Goal: Register for event/course

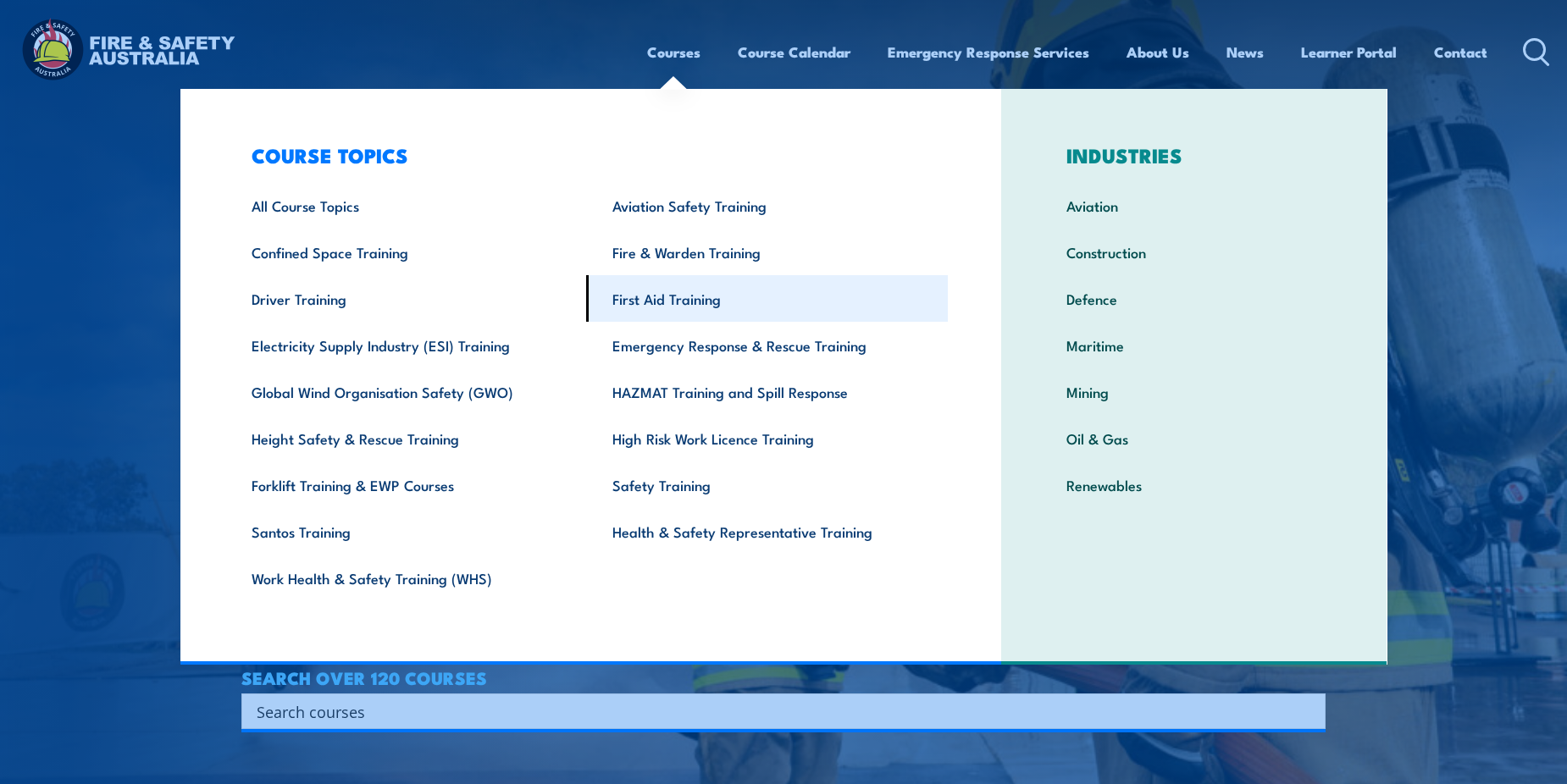
click at [666, 301] on link "First Aid Training" at bounding box center [767, 298] width 362 height 47
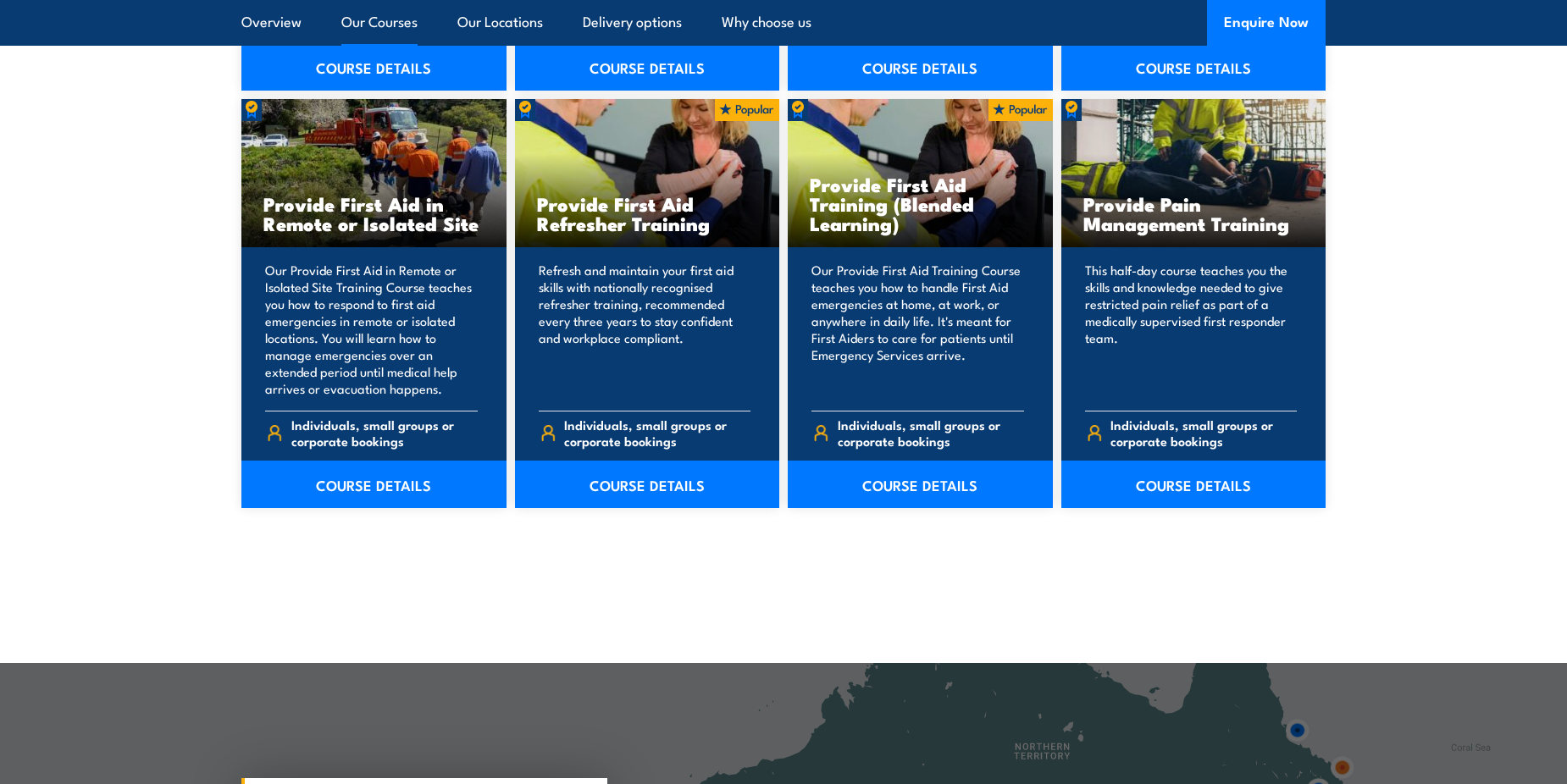
scroll to position [2539, 0]
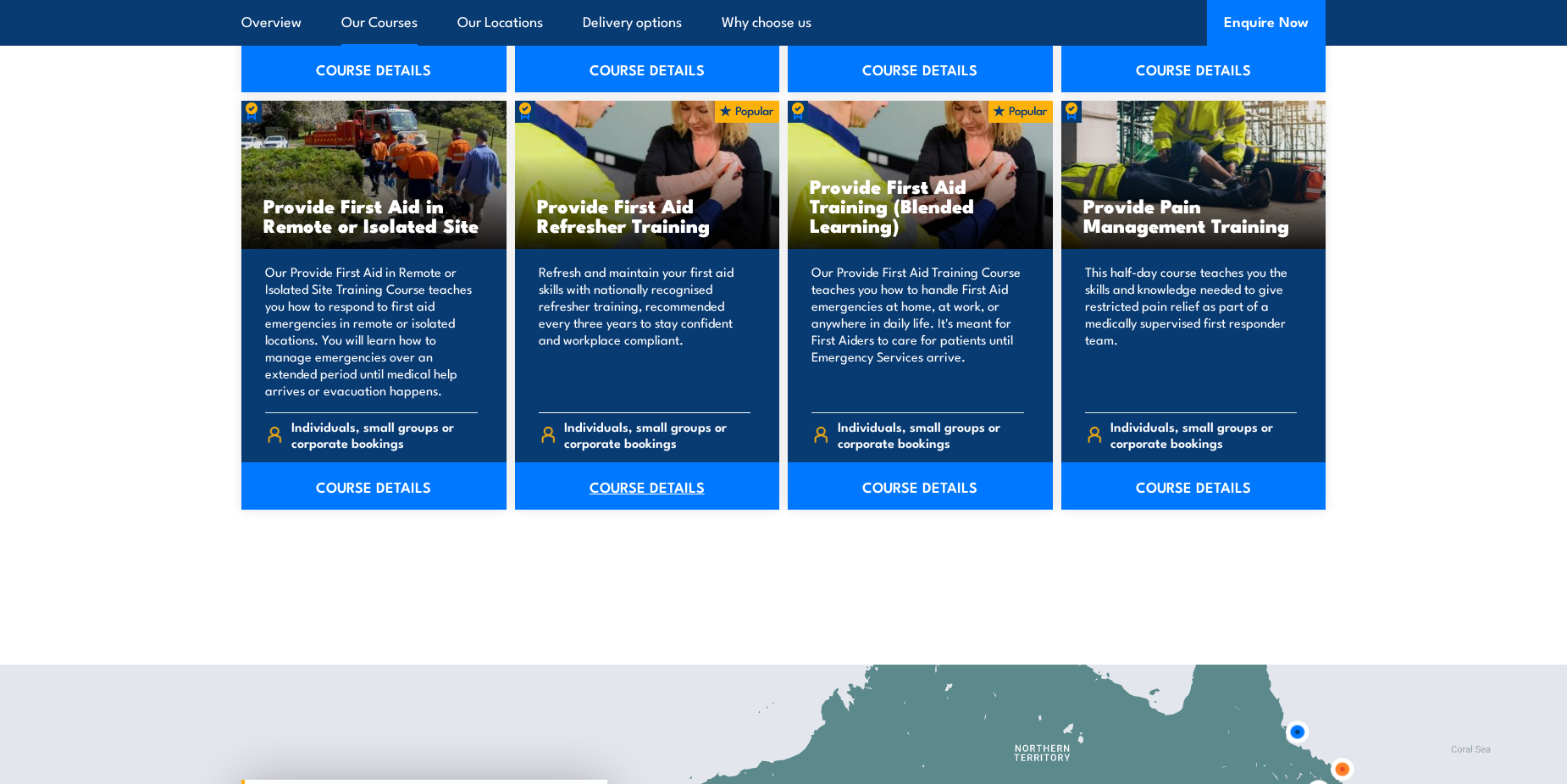
click at [679, 489] on link "COURSE DETAILS" at bounding box center [647, 486] width 265 height 48
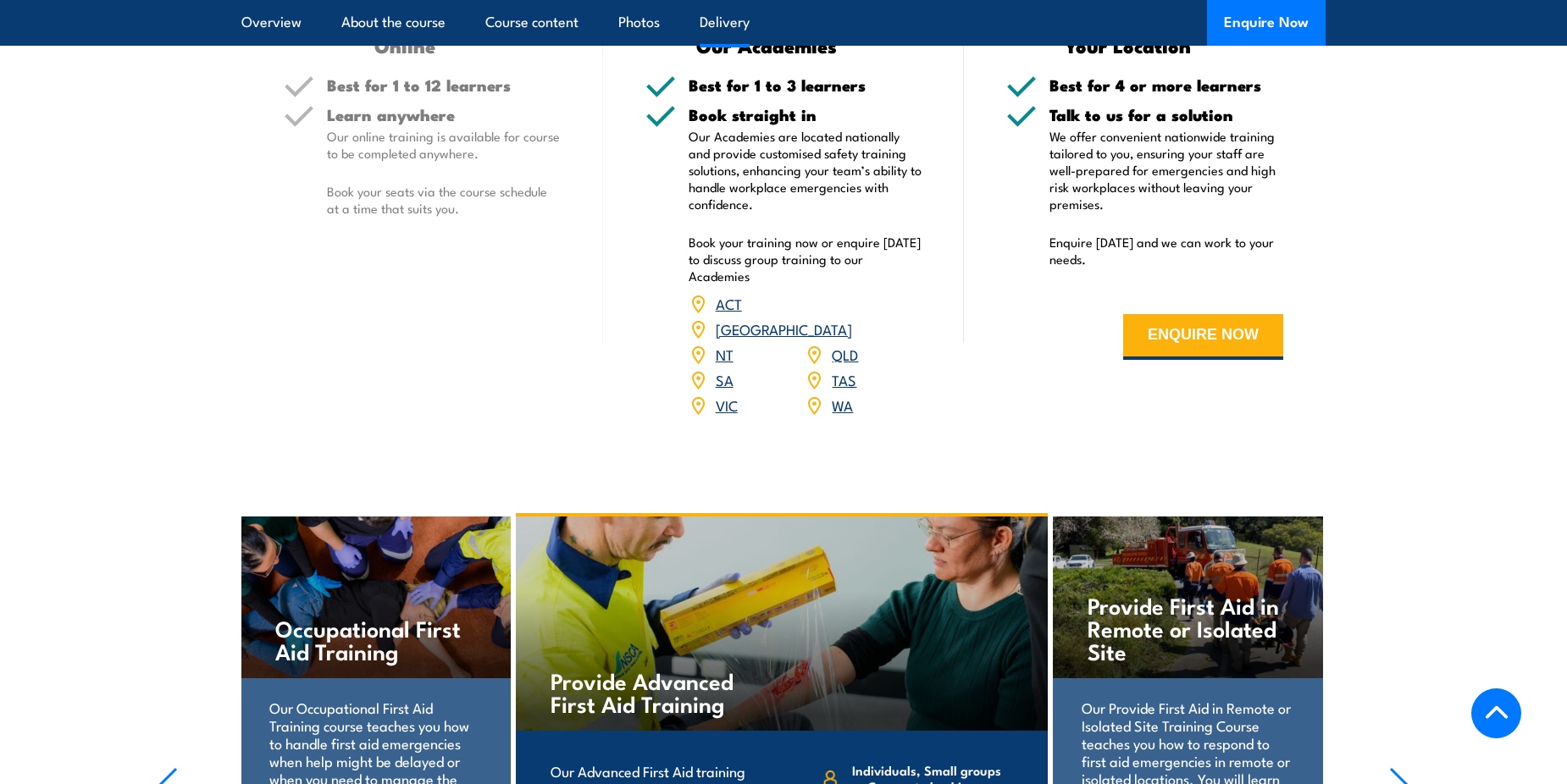
scroll to position [2963, 0]
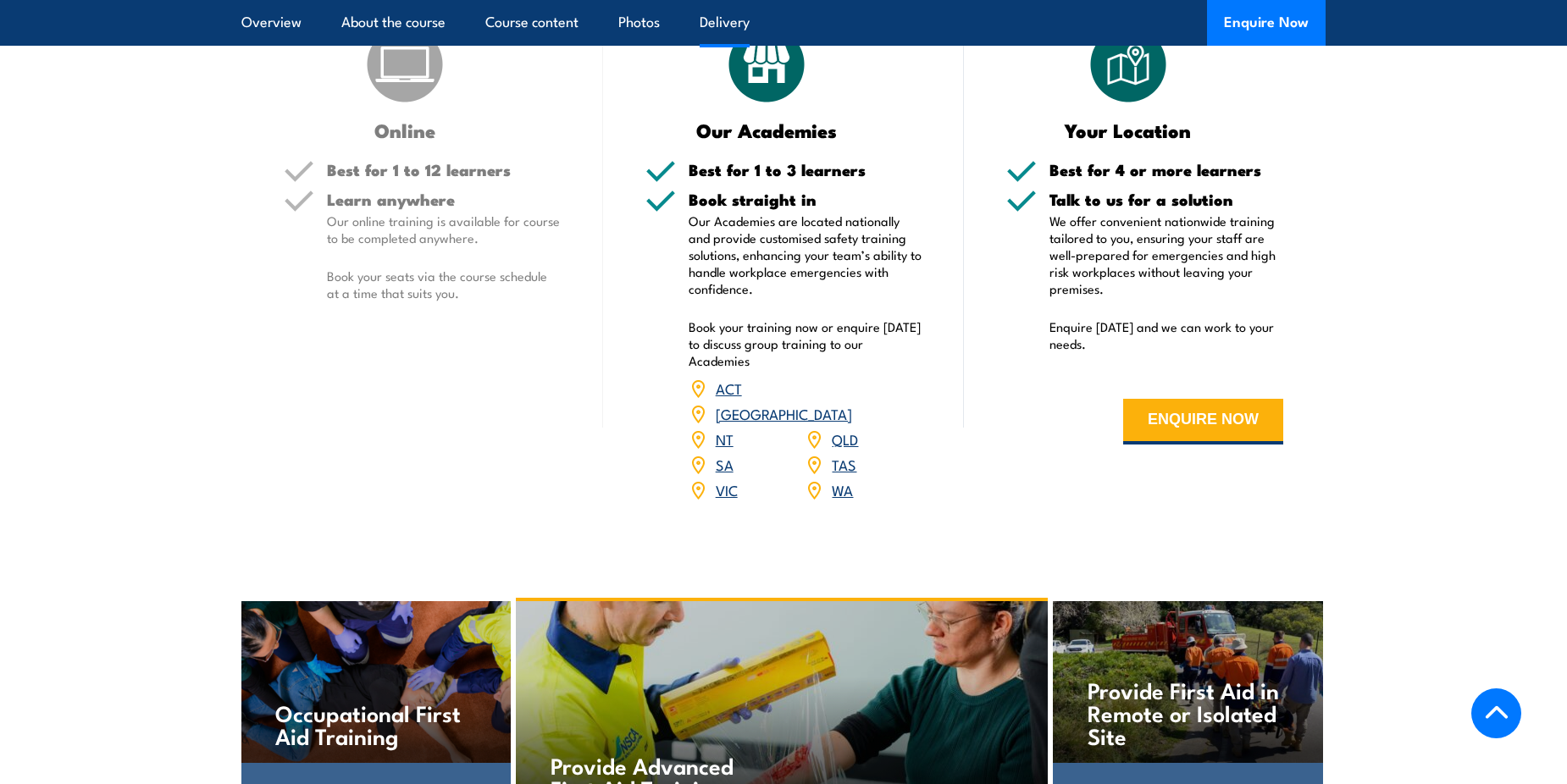
click at [842, 423] on link "[GEOGRAPHIC_DATA]" at bounding box center [784, 413] width 136 height 20
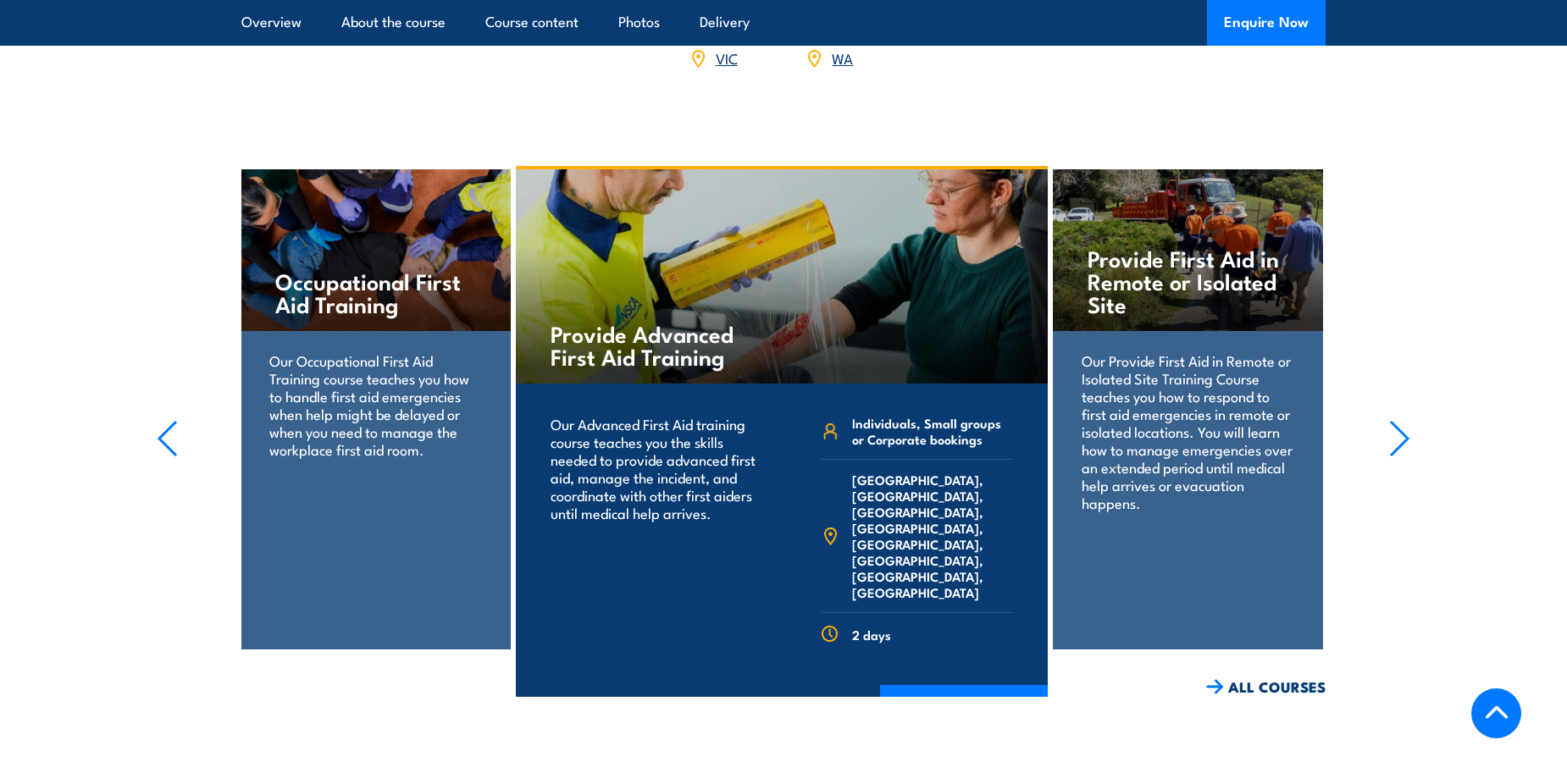
scroll to position [3386, 0]
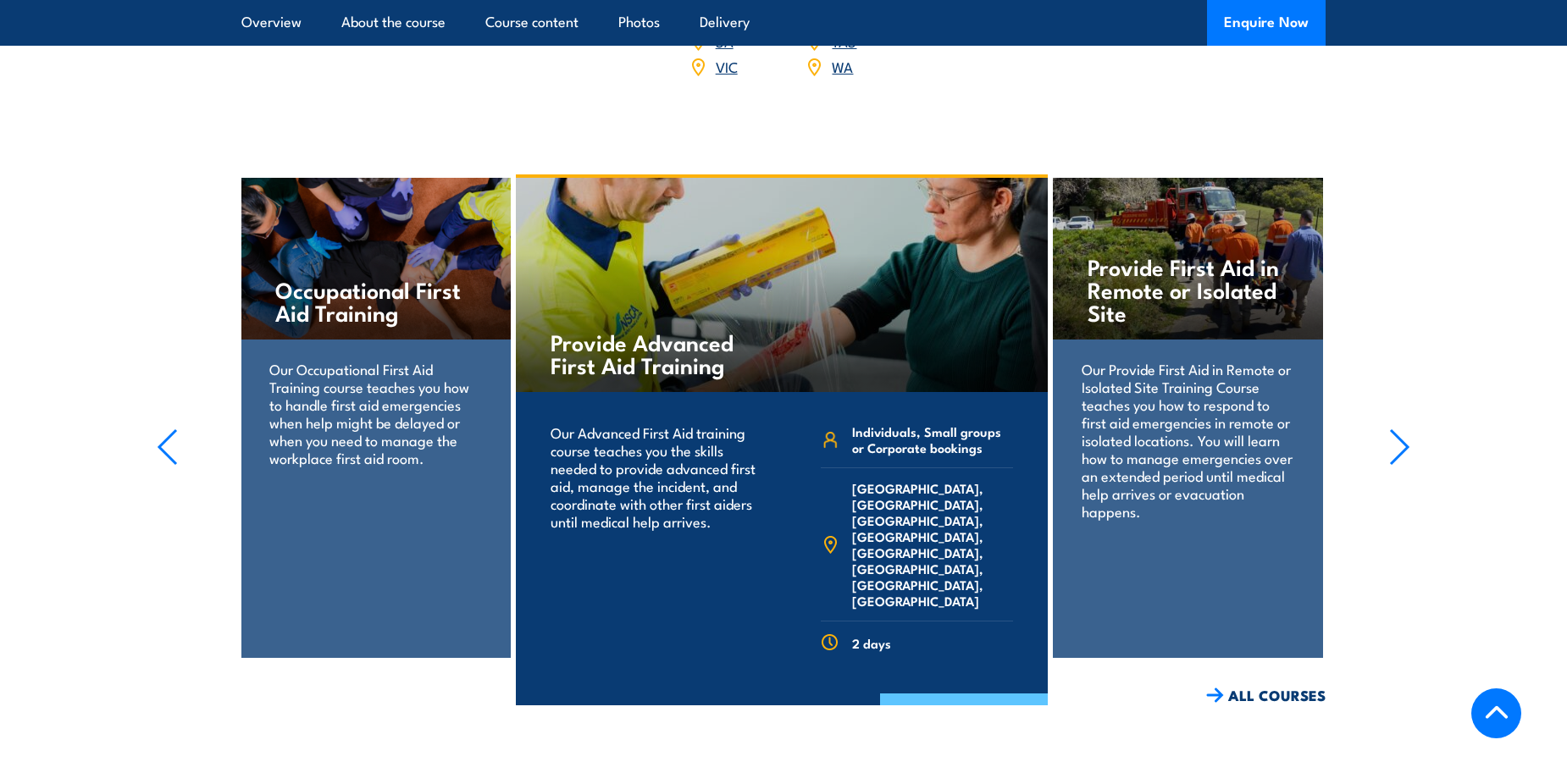
click at [988, 702] on link "COURSE DETAILS" at bounding box center [964, 715] width 167 height 44
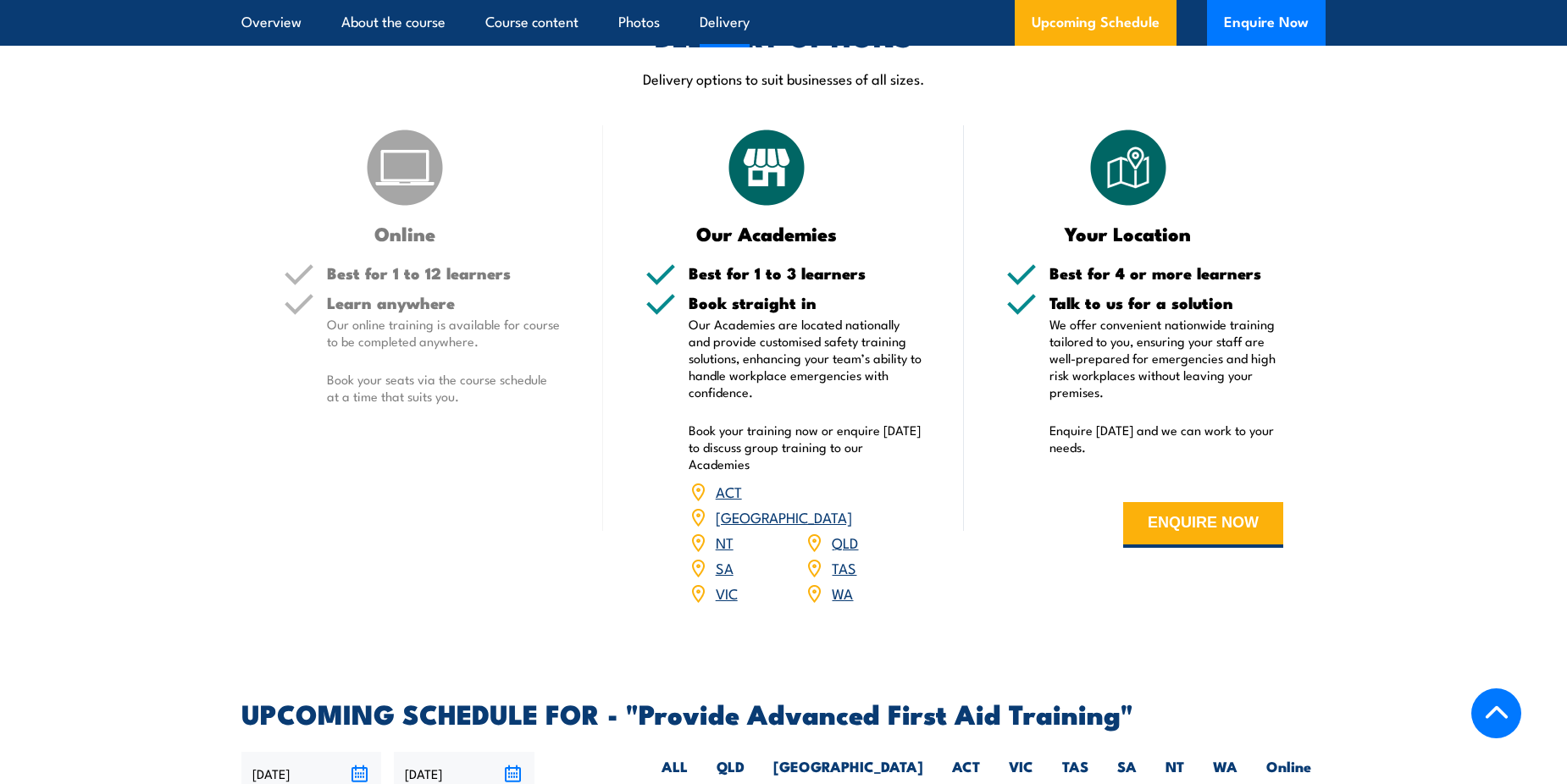
scroll to position [2539, 0]
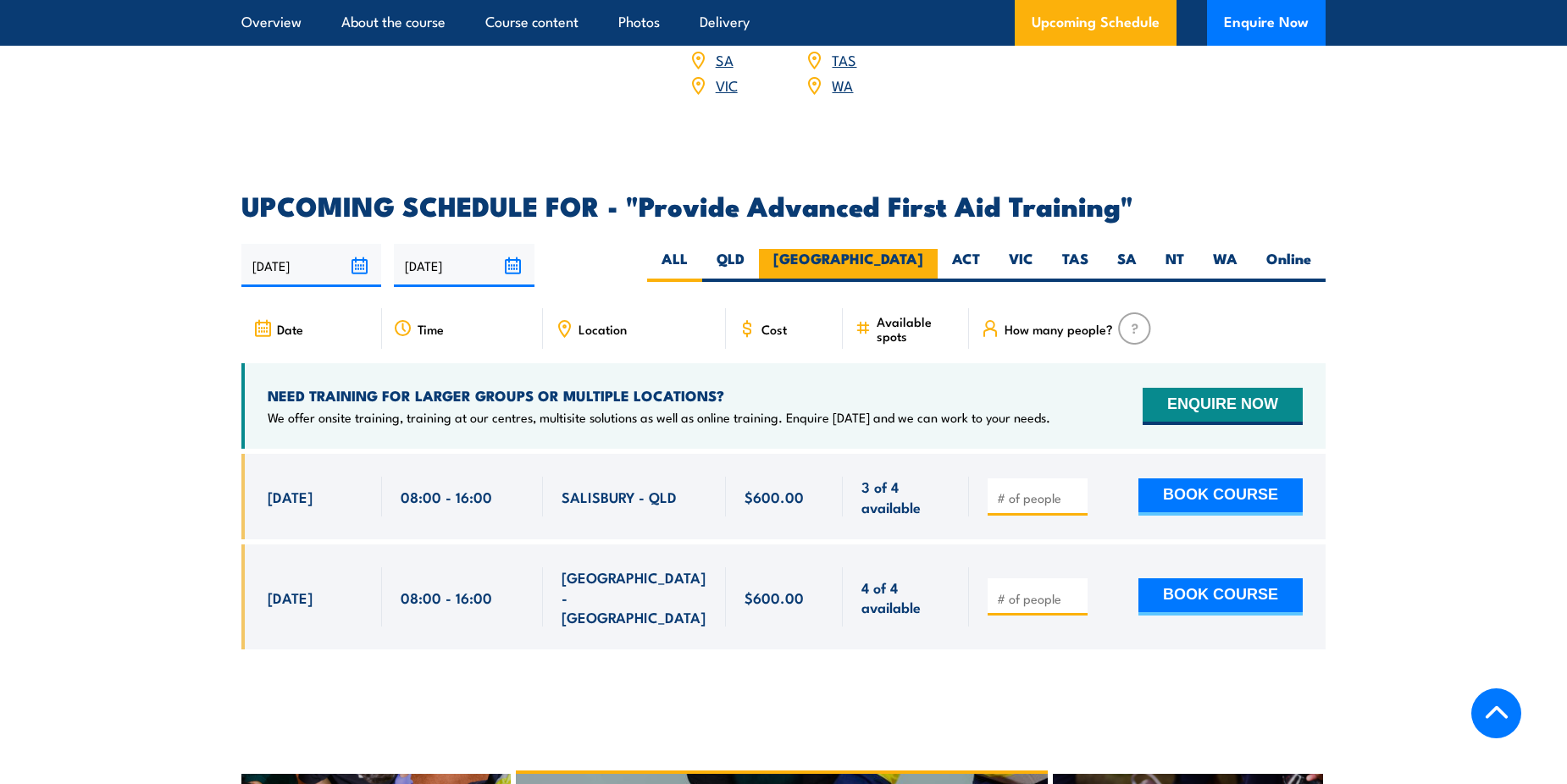
click at [897, 249] on label "[GEOGRAPHIC_DATA]" at bounding box center [848, 266] width 179 height 33
click at [923, 249] on input "[GEOGRAPHIC_DATA]" at bounding box center [929, 254] width 11 height 11
radio input "true"
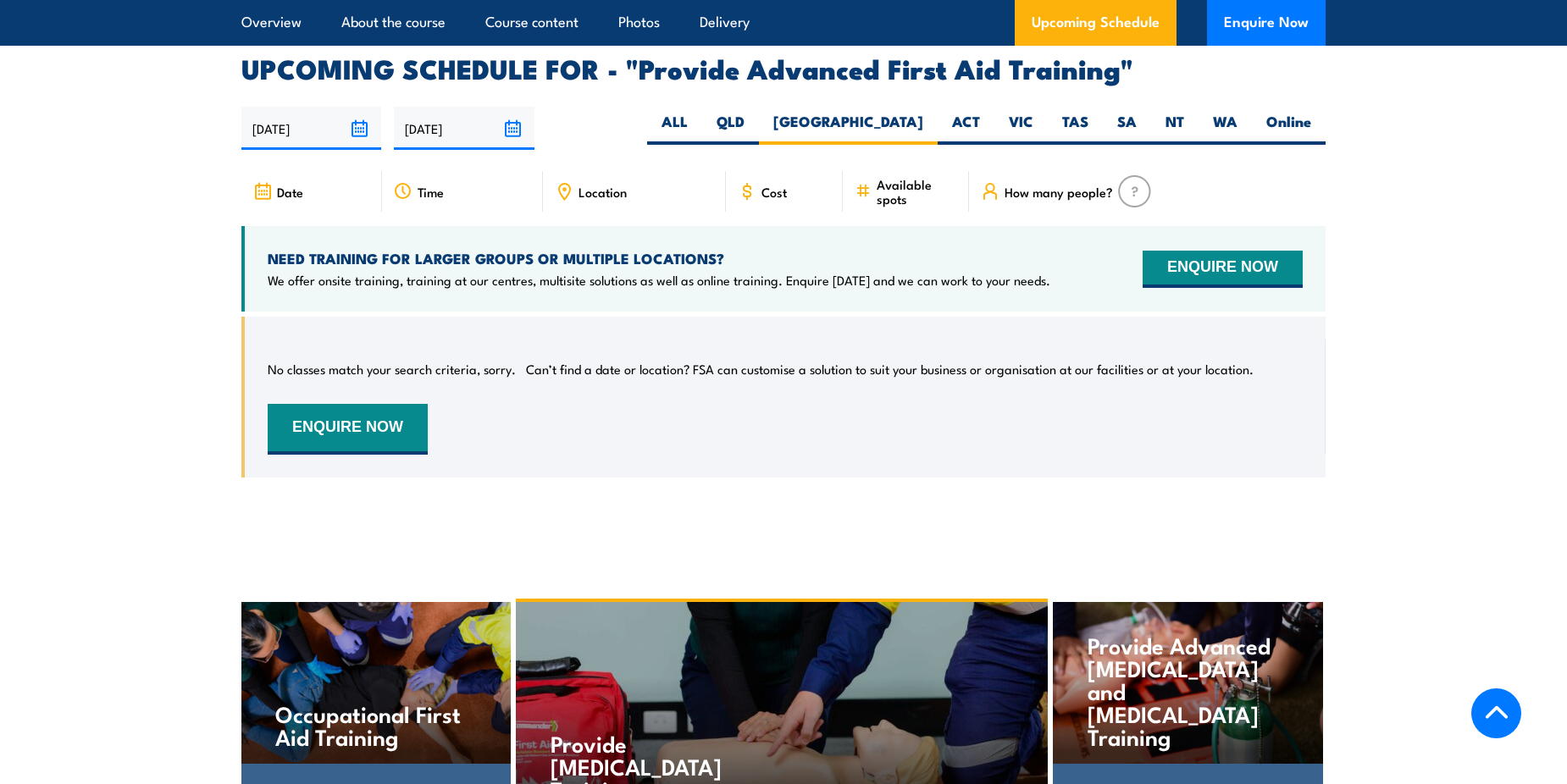
scroll to position [2687, 0]
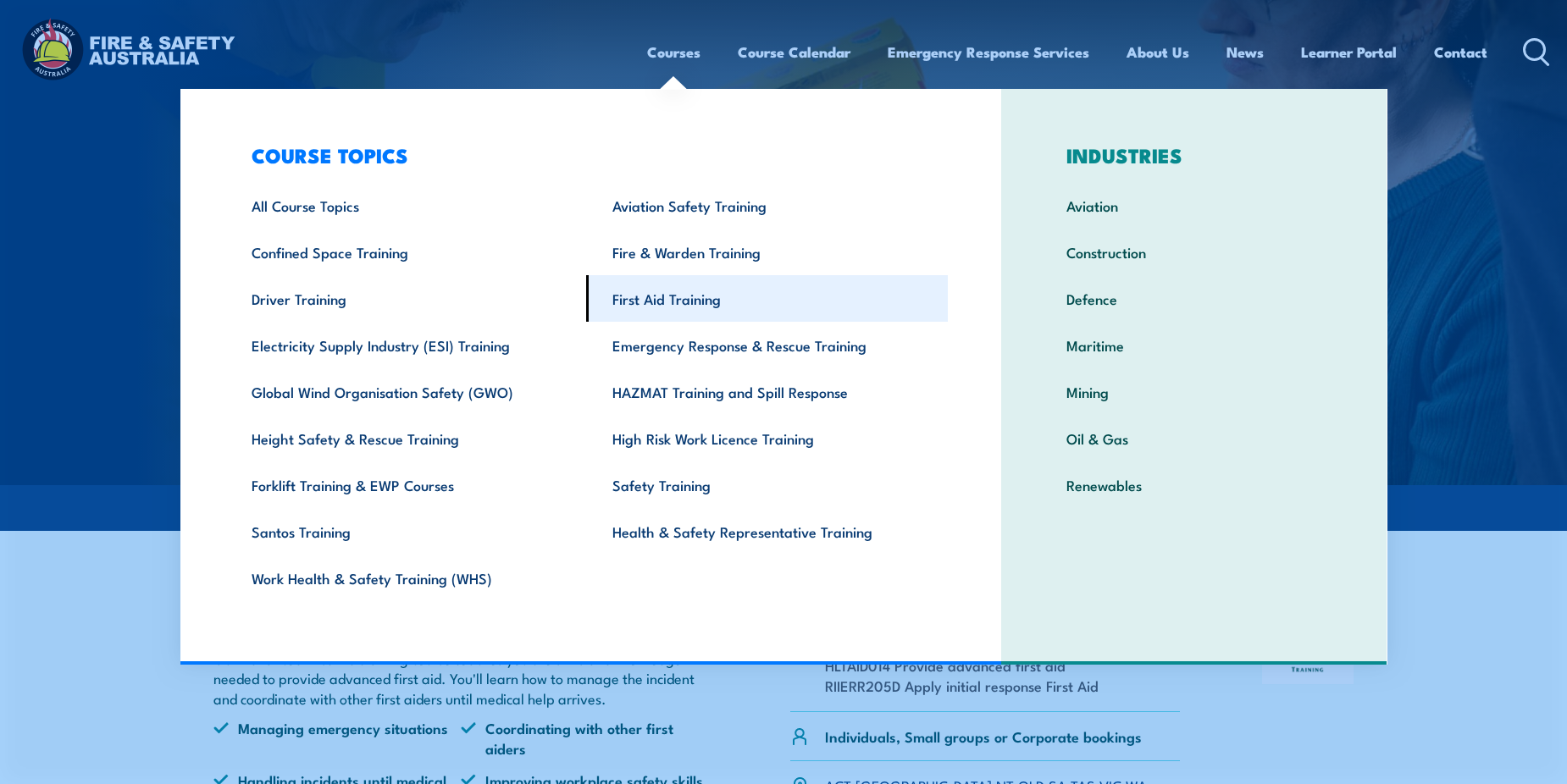
click at [654, 300] on link "First Aid Training" at bounding box center [767, 298] width 362 height 47
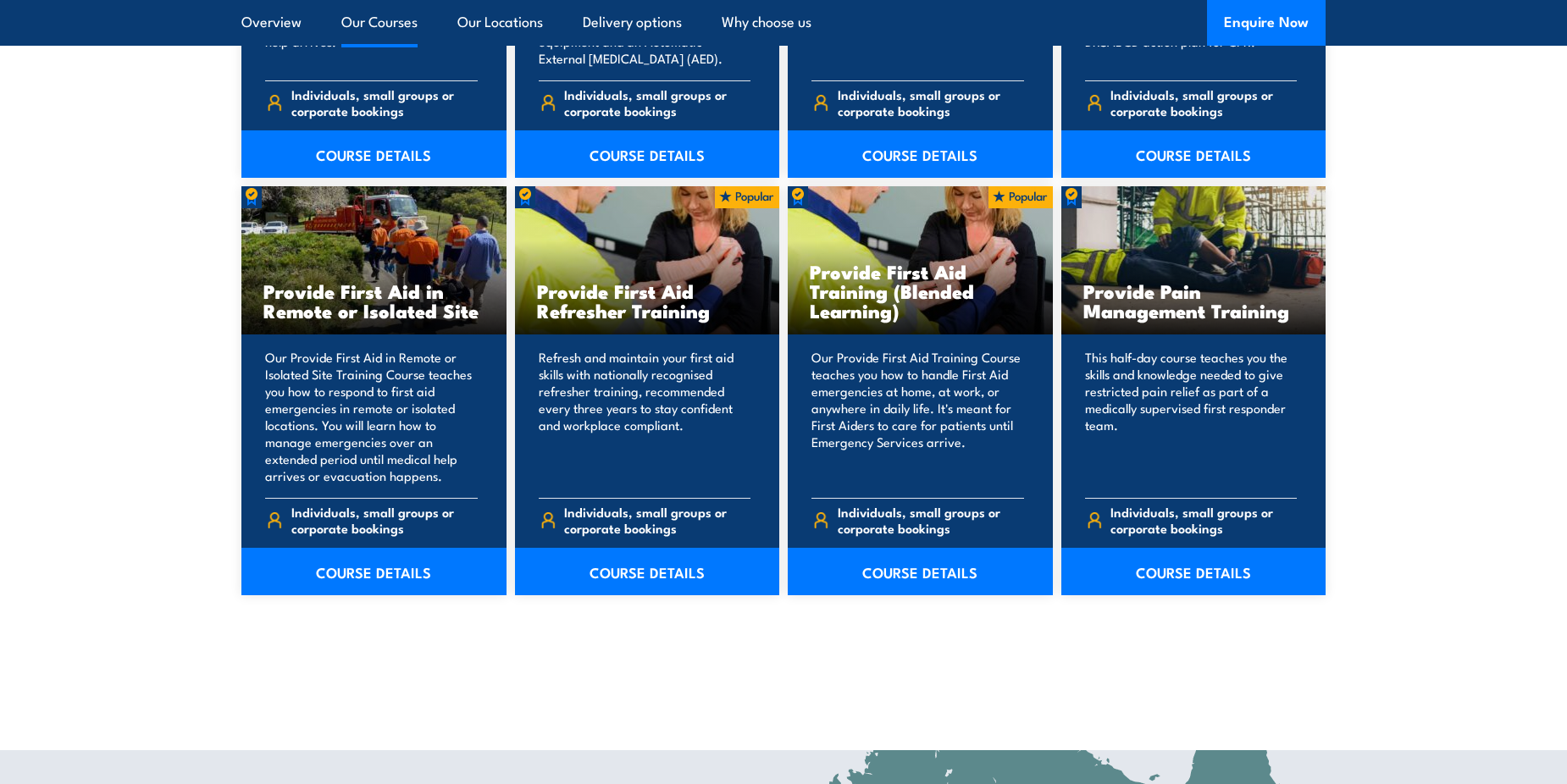
scroll to position [2455, 0]
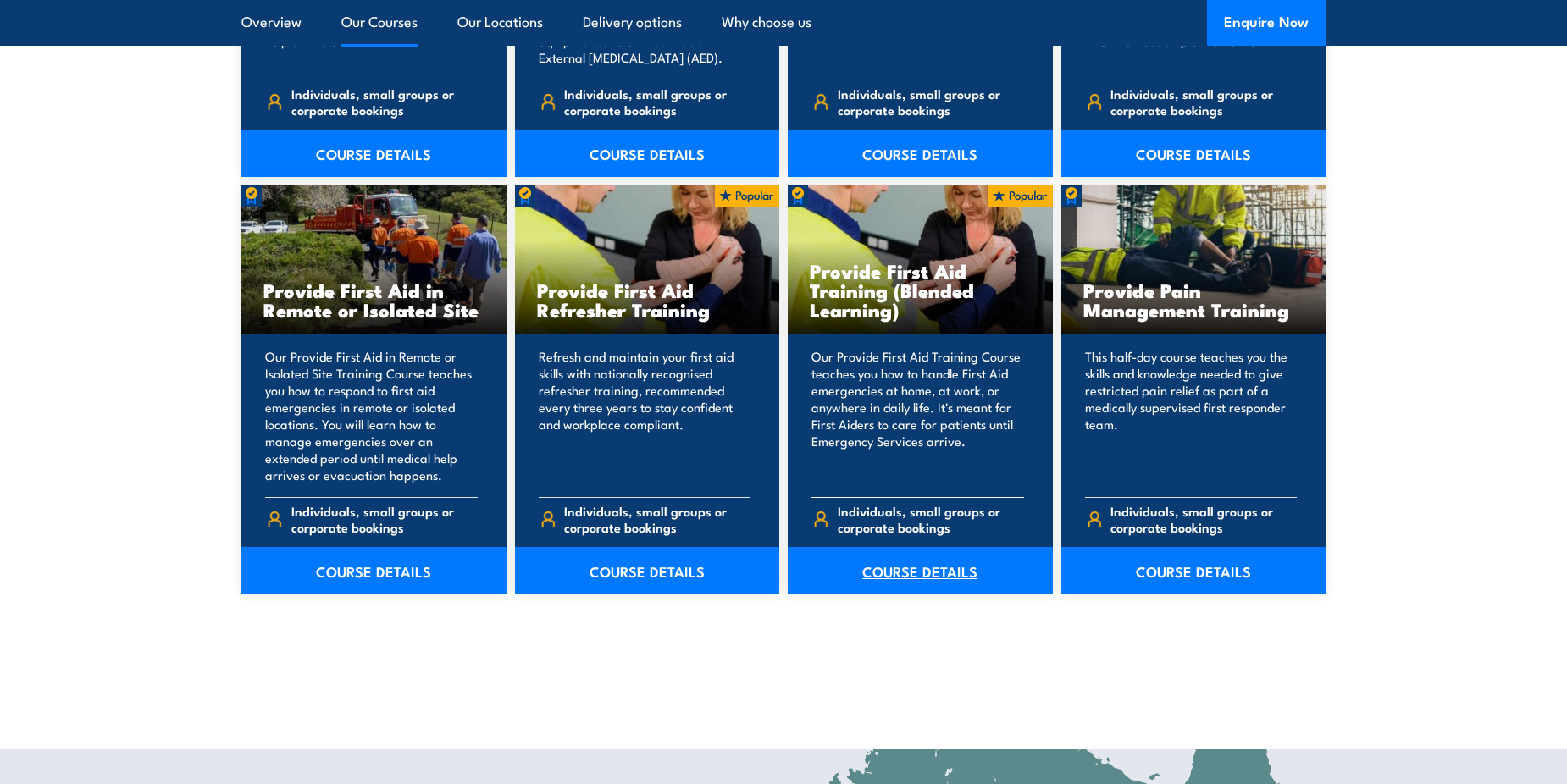
click at [937, 565] on link "COURSE DETAILS" at bounding box center [920, 570] width 265 height 48
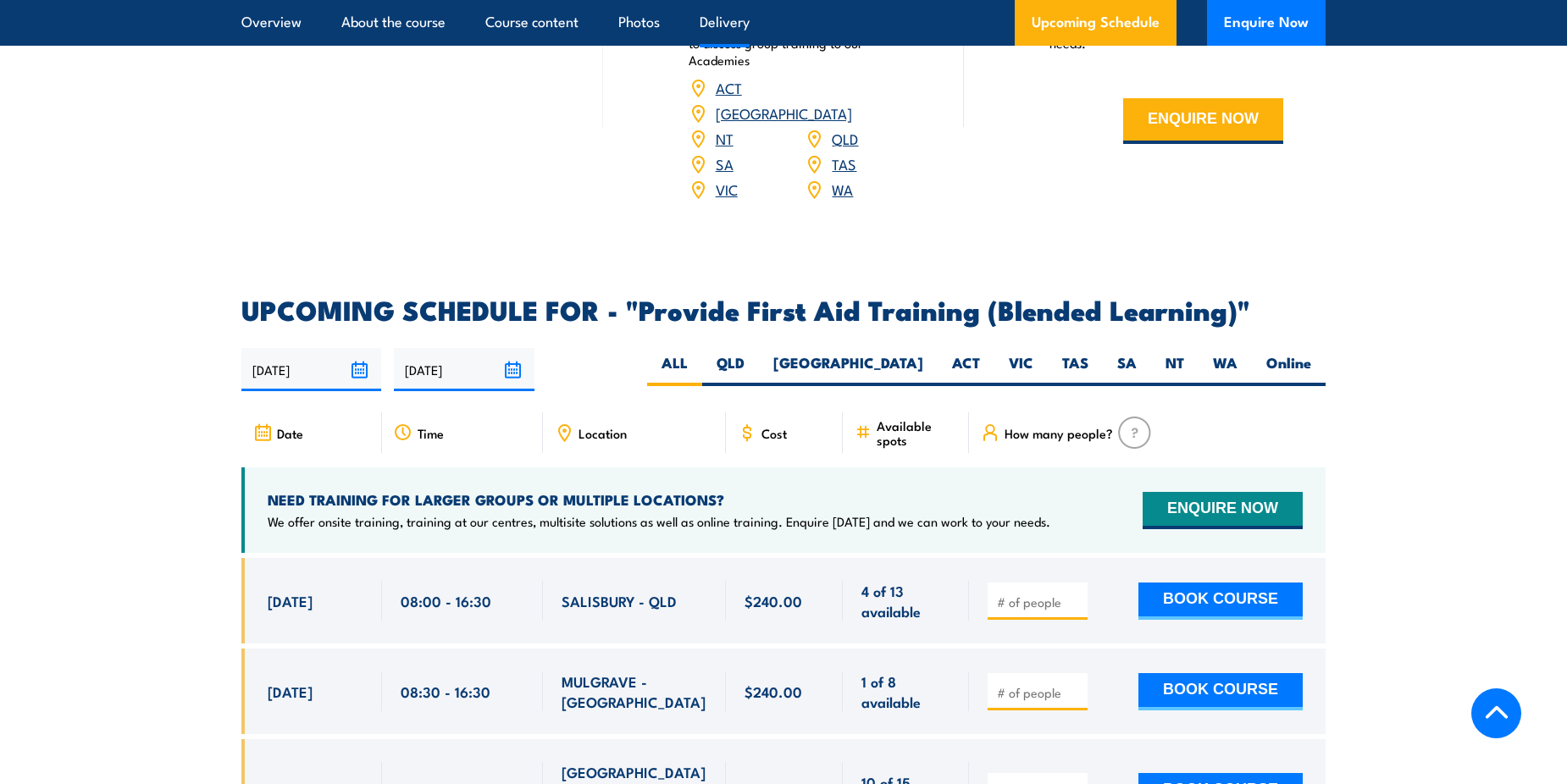
scroll to position [3047, 0]
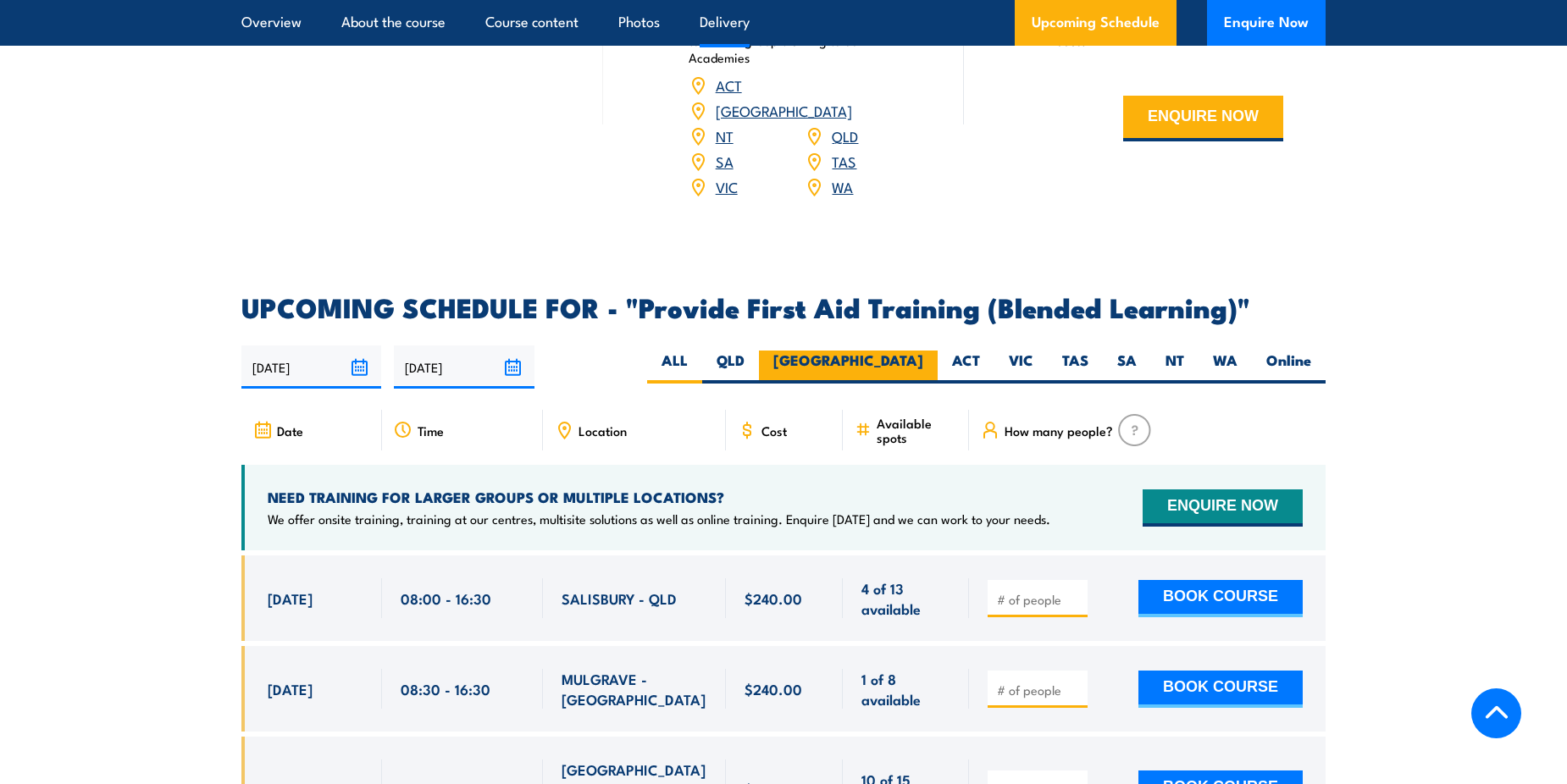
click at [916, 380] on label "[GEOGRAPHIC_DATA]" at bounding box center [848, 367] width 179 height 33
click at [923, 362] on input "[GEOGRAPHIC_DATA]" at bounding box center [929, 355] width 11 height 11
radio input "true"
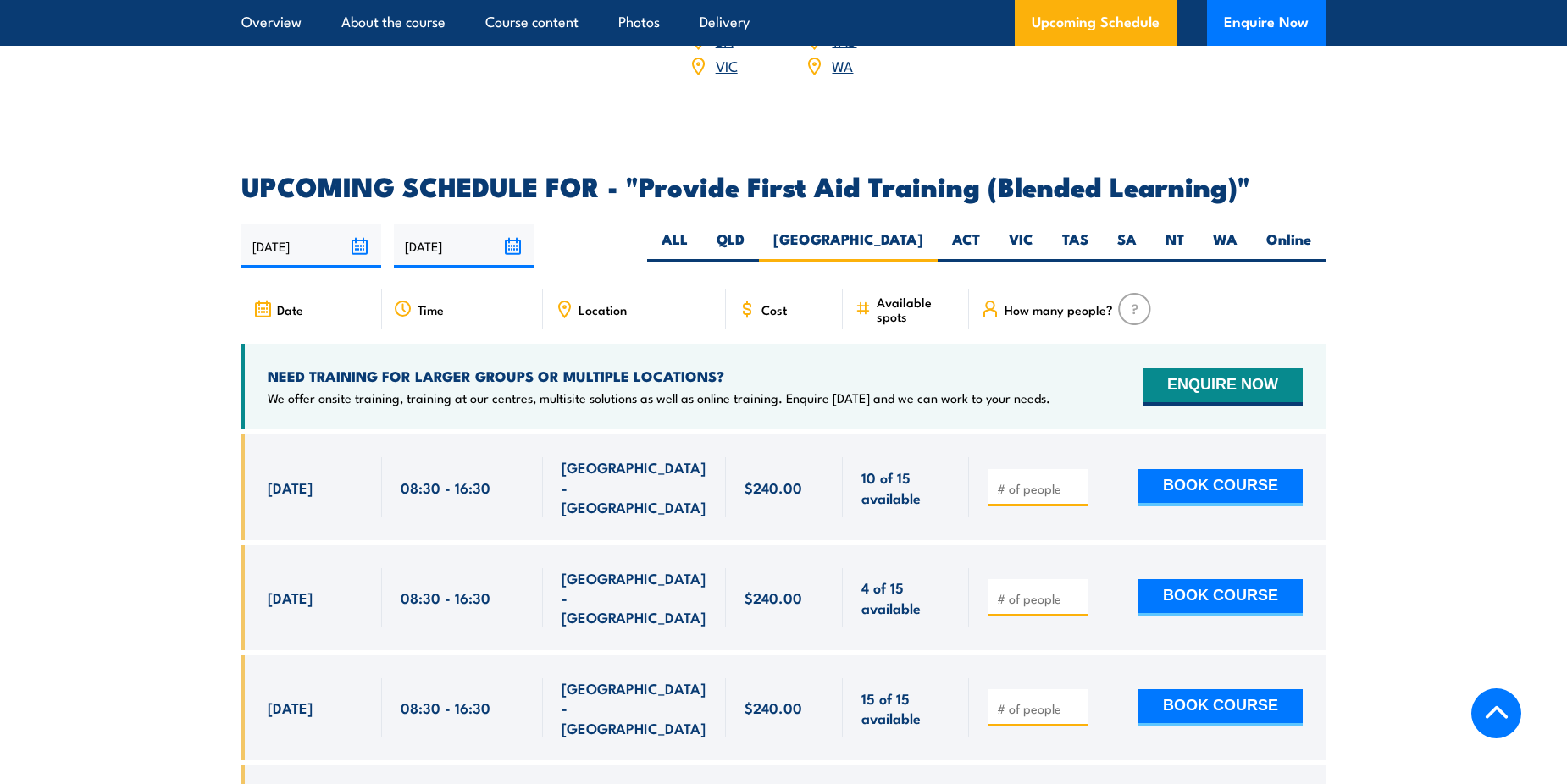
scroll to position [3354, 0]
